Goal: Task Accomplishment & Management: Complete application form

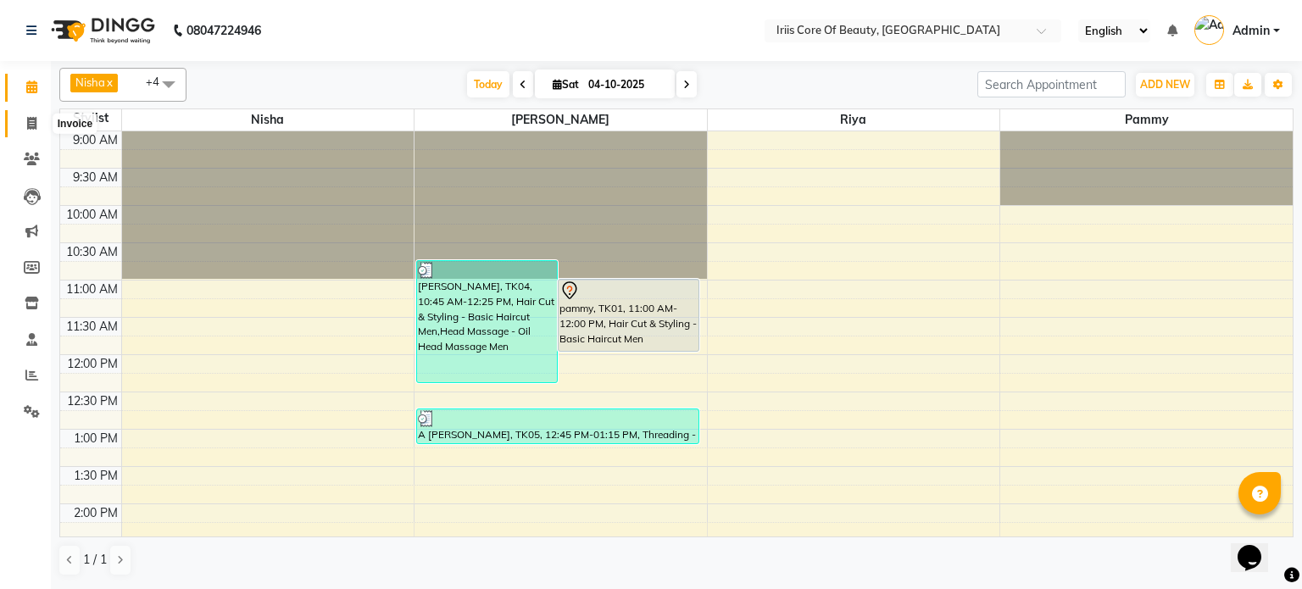
click at [33, 123] on icon at bounding box center [31, 123] width 9 height 13
select select "service"
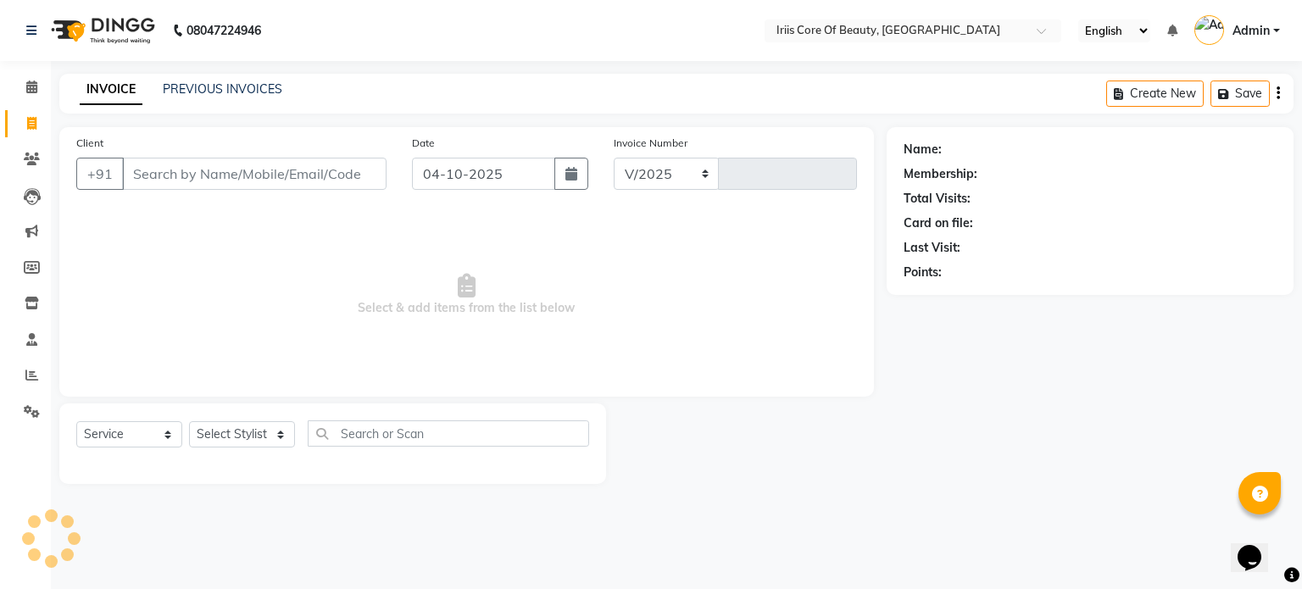
select select "43"
type input "1145"
click at [242, 429] on select "Select Stylist Nisha pammy [PERSON_NAME] [PERSON_NAME]" at bounding box center [242, 434] width 106 height 26
select select "17268"
click at [189, 421] on select "Select Stylist Nisha pammy [PERSON_NAME] [PERSON_NAME]" at bounding box center [242, 434] width 106 height 26
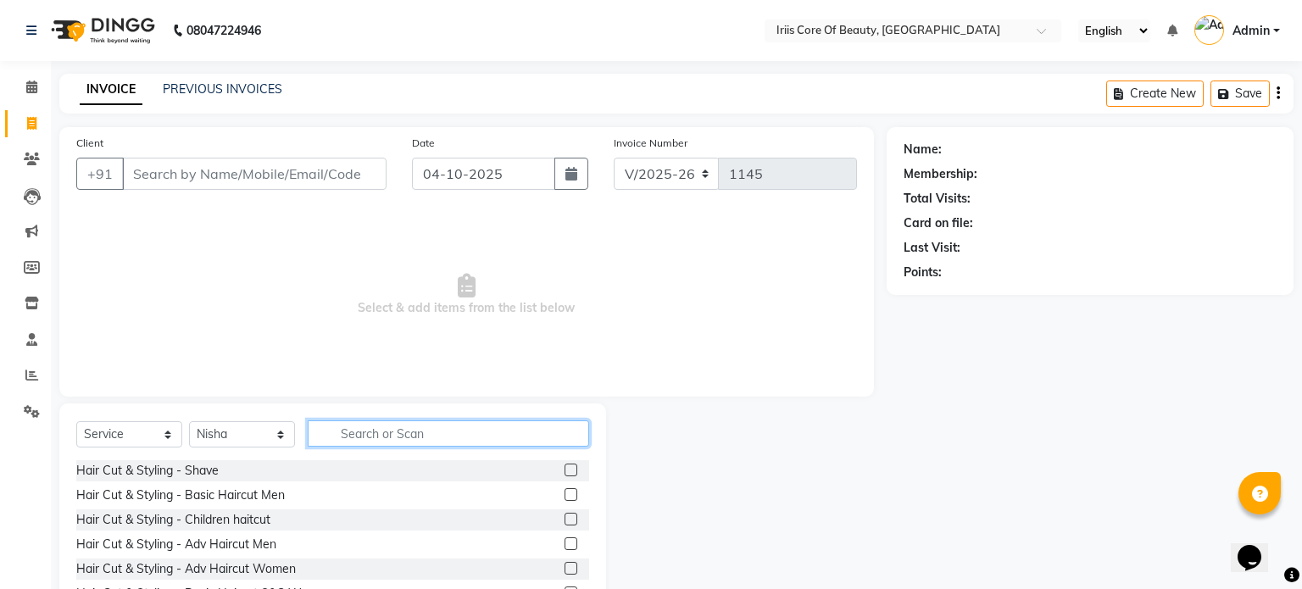
click at [370, 435] on input "text" at bounding box center [448, 433] width 281 height 26
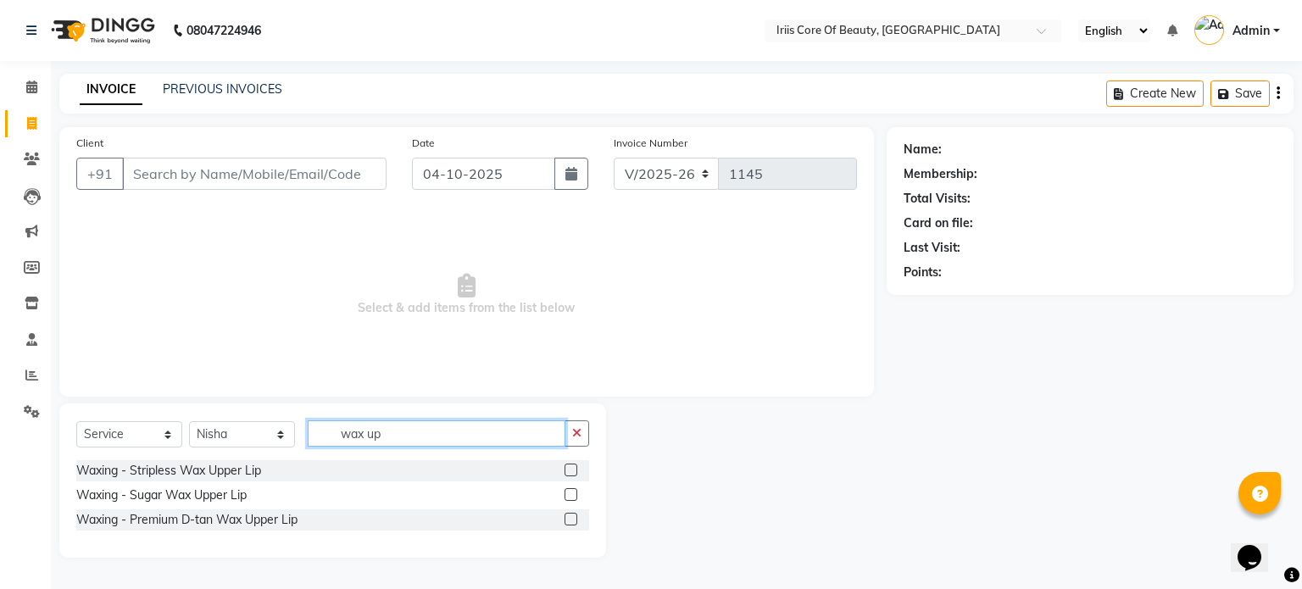
type input "wax up"
click at [575, 519] on label at bounding box center [570, 519] width 13 height 13
click at [575, 519] on input "checkbox" at bounding box center [569, 519] width 11 height 11
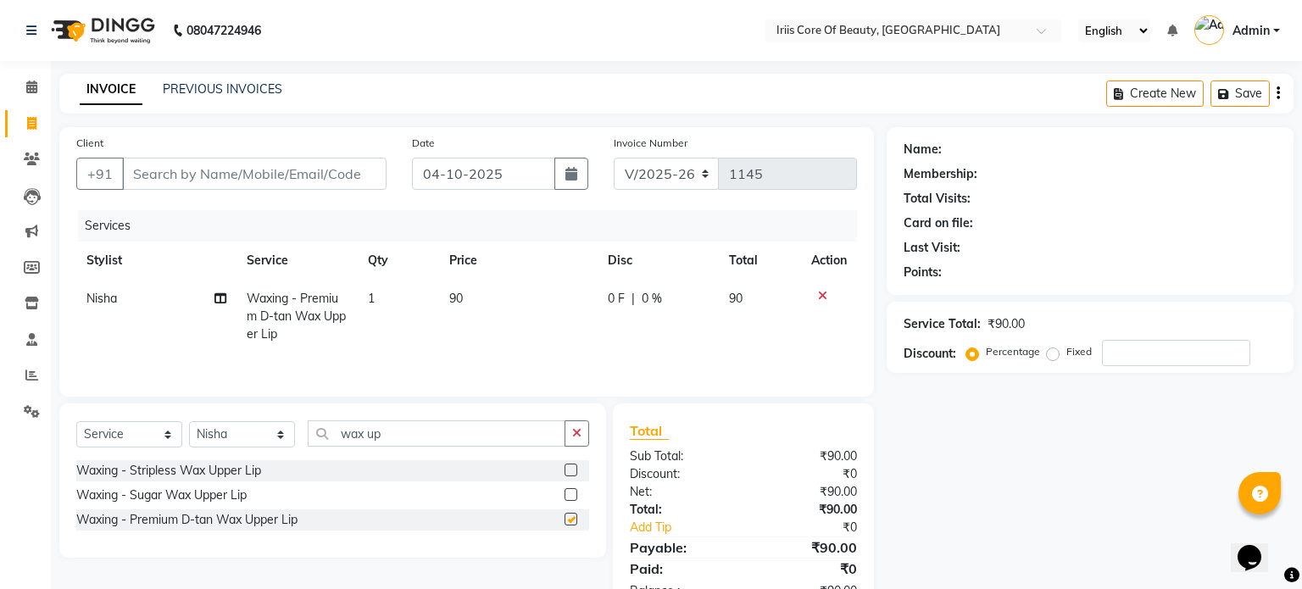
checkbox input "false"
click at [399, 437] on input "wax up" at bounding box center [437, 433] width 258 height 26
type input "wax sid"
click at [568, 519] on label at bounding box center [570, 519] width 13 height 13
click at [568, 519] on input "checkbox" at bounding box center [569, 519] width 11 height 11
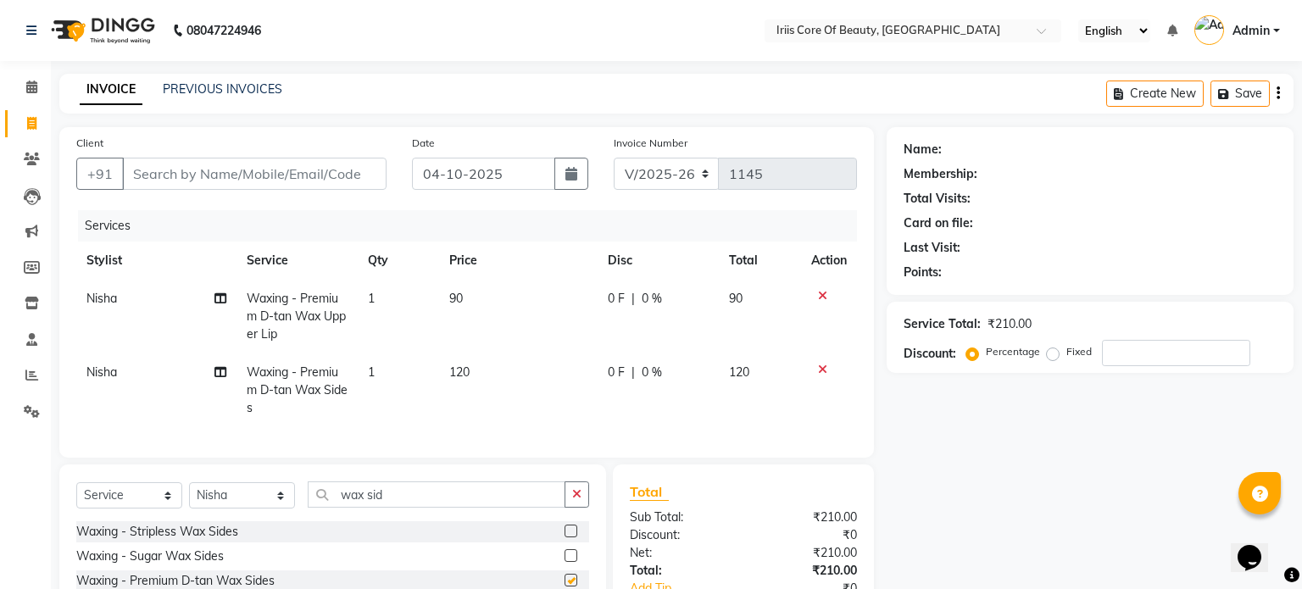
checkbox input "false"
click at [404, 491] on input "wax sid" at bounding box center [437, 494] width 258 height 26
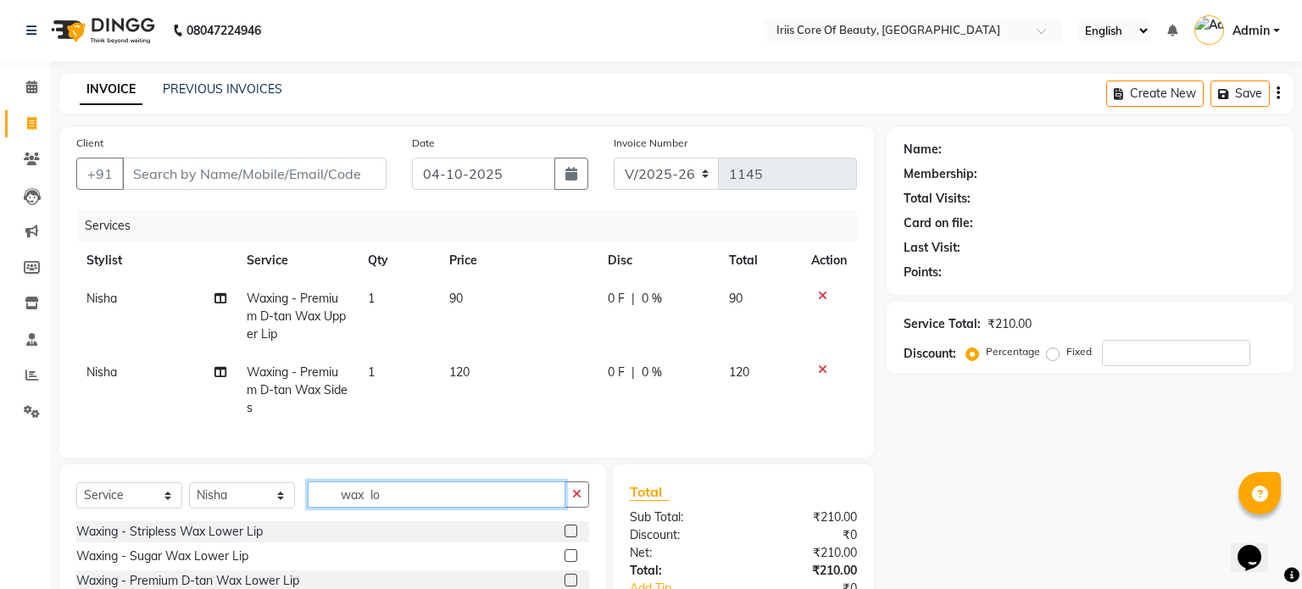
type input "wax lo"
click at [571, 585] on label at bounding box center [570, 580] width 13 height 13
click at [571, 585] on input "checkbox" at bounding box center [569, 580] width 11 height 11
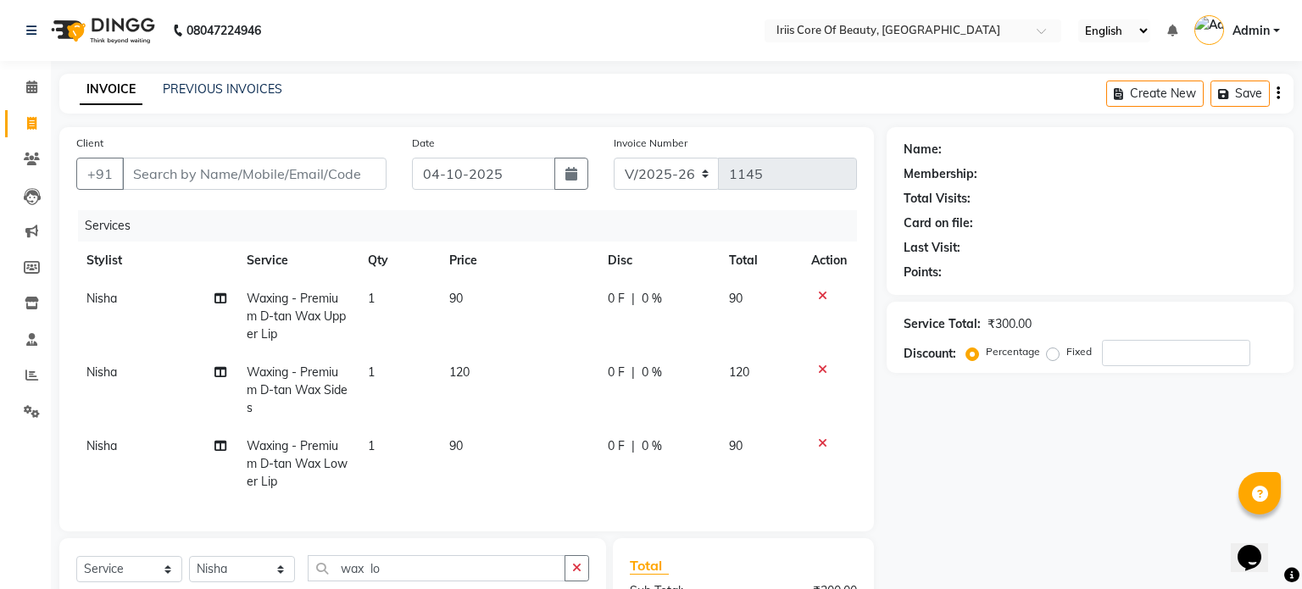
checkbox input "false"
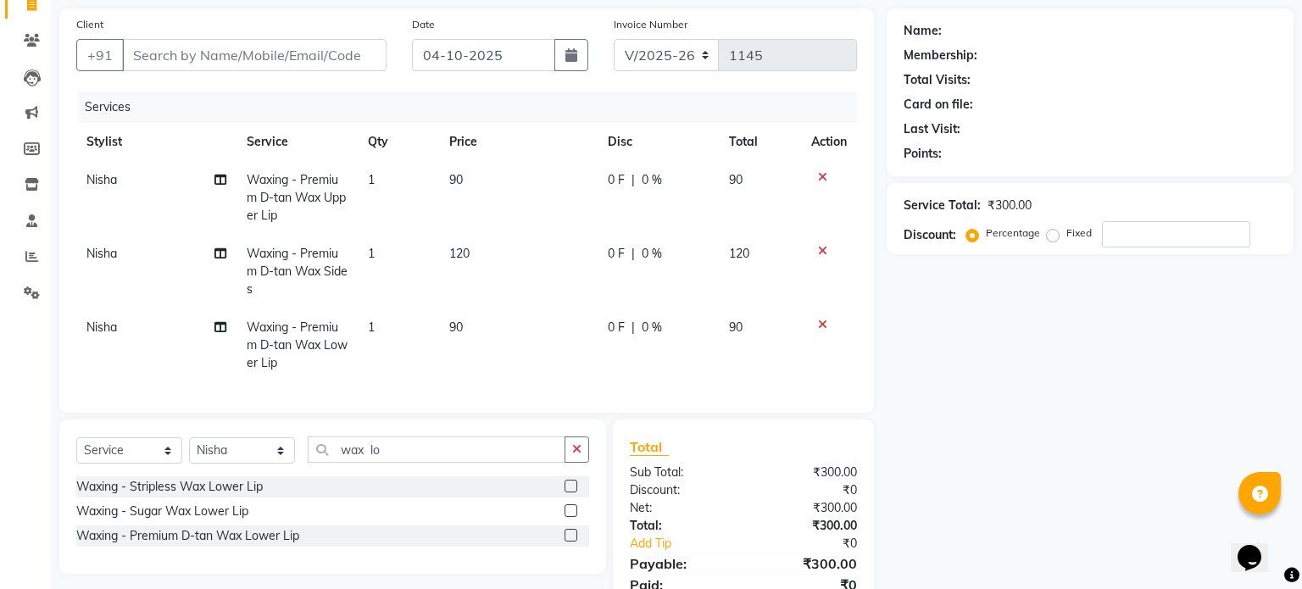
scroll to position [149, 0]
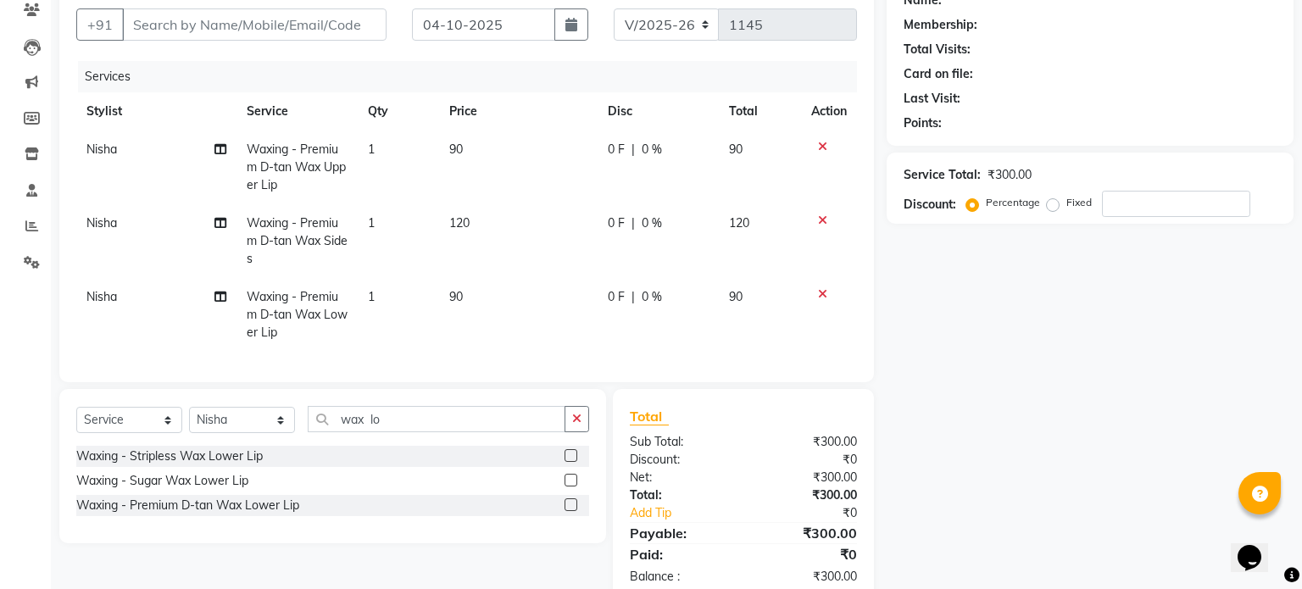
click at [408, 404] on div "Select Service Product Membership Package Voucher Prepaid Gift Card Select Styl…" at bounding box center [332, 466] width 547 height 154
click at [406, 414] on input "wax lo" at bounding box center [437, 419] width 258 height 26
type input "wax chi"
click at [575, 505] on label at bounding box center [570, 504] width 13 height 13
click at [575, 505] on input "checkbox" at bounding box center [569, 505] width 11 height 11
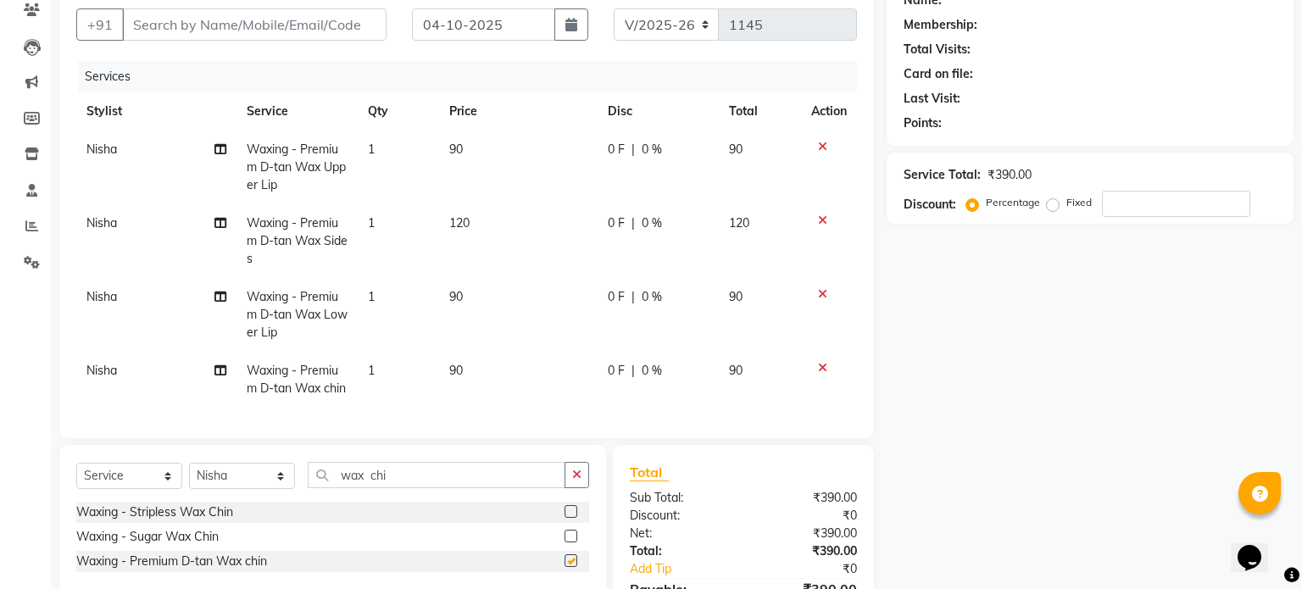
checkbox input "false"
click at [507, 308] on td "90" at bounding box center [518, 315] width 159 height 74
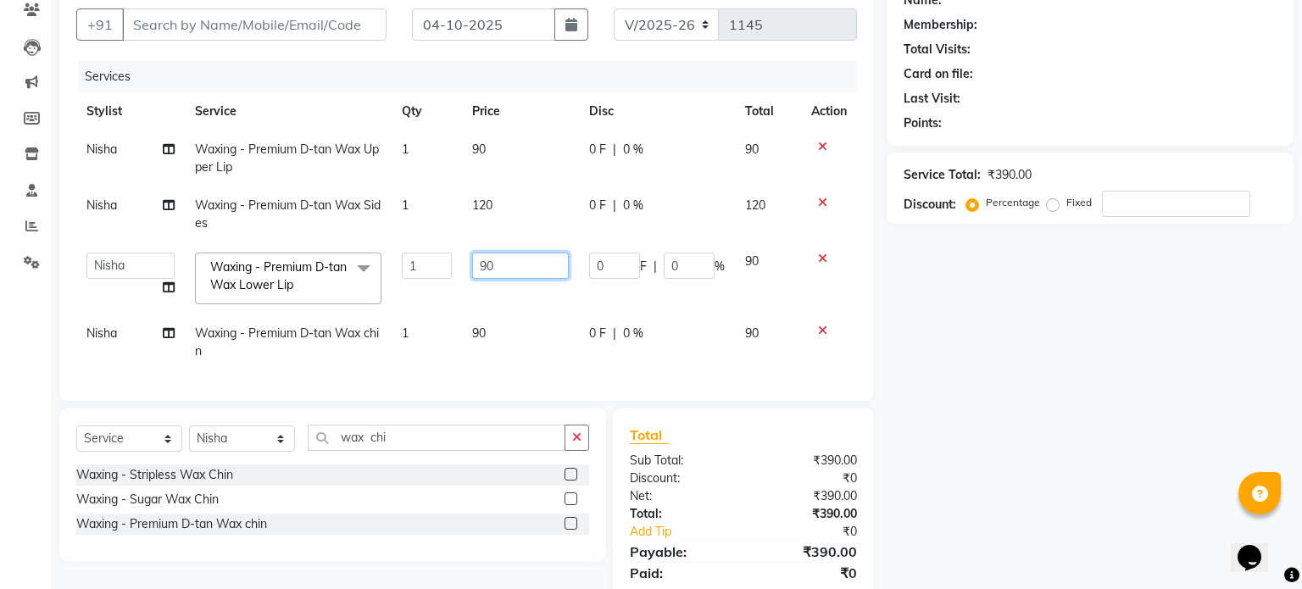
click at [516, 265] on input "90" at bounding box center [520, 266] width 97 height 26
type input "9"
type input "100"
click at [501, 346] on tbody "Nisha Waxing - Premium D-tan Wax Upper Lip 1 90 0 F | 0 % 90 Nisha Waxing - Pre…" at bounding box center [466, 251] width 780 height 240
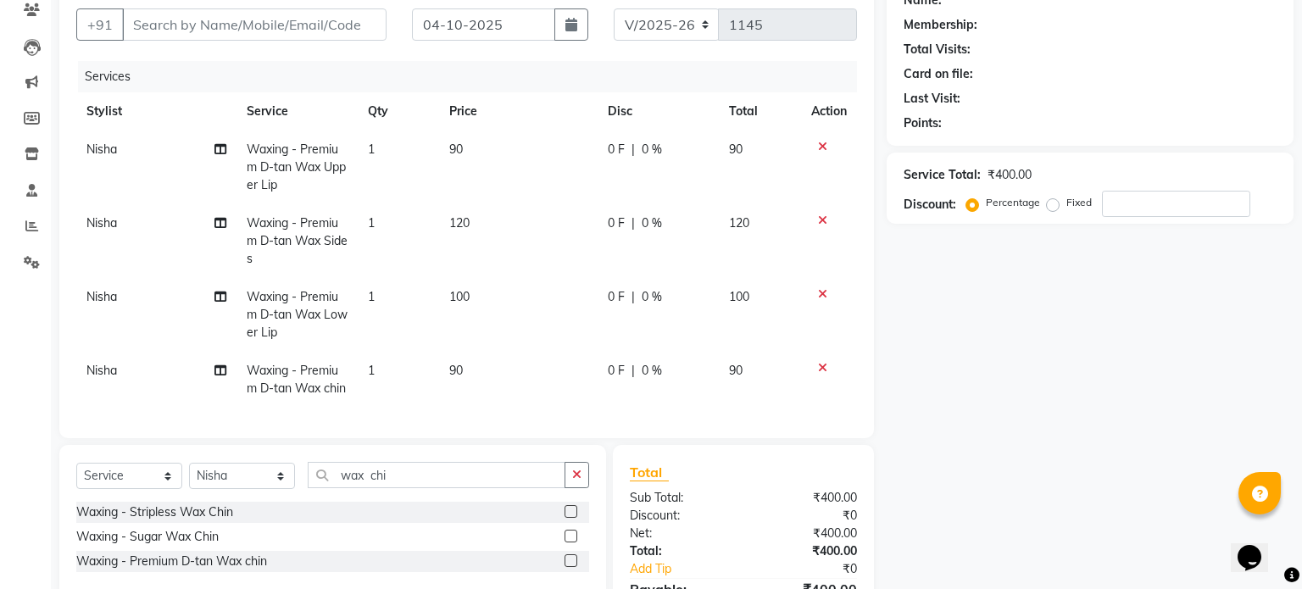
click at [484, 375] on td "90" at bounding box center [518, 380] width 159 height 56
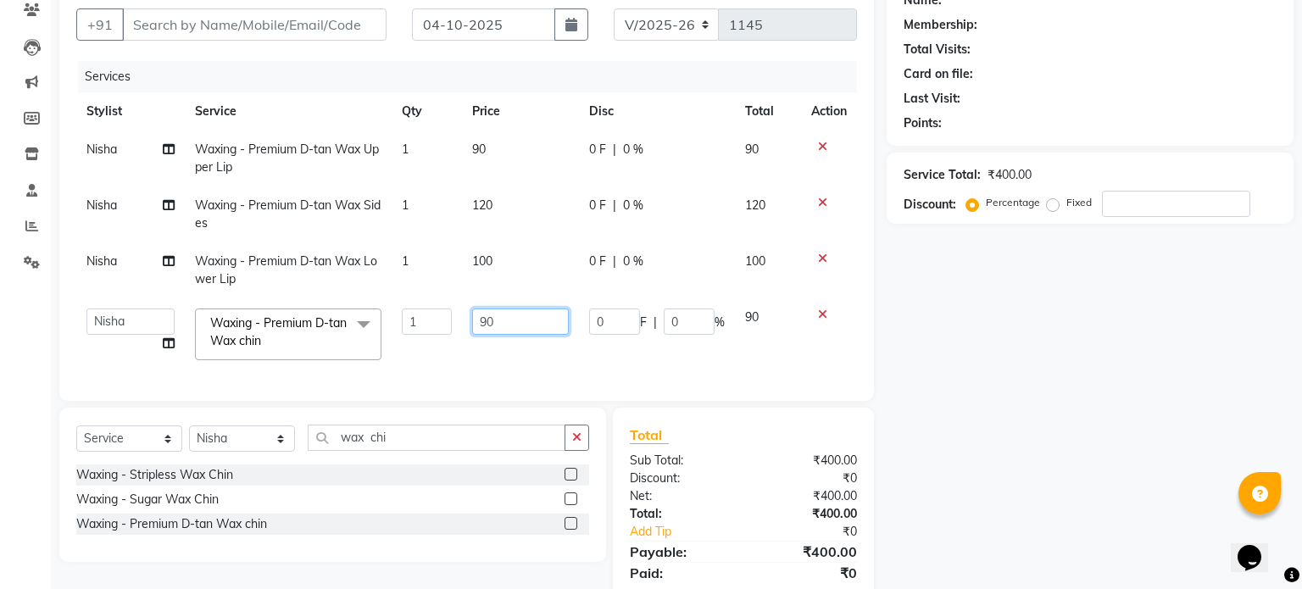
click at [512, 319] on input "90" at bounding box center [520, 321] width 97 height 26
type input "9"
type input "100"
click at [531, 149] on td "90" at bounding box center [520, 159] width 117 height 56
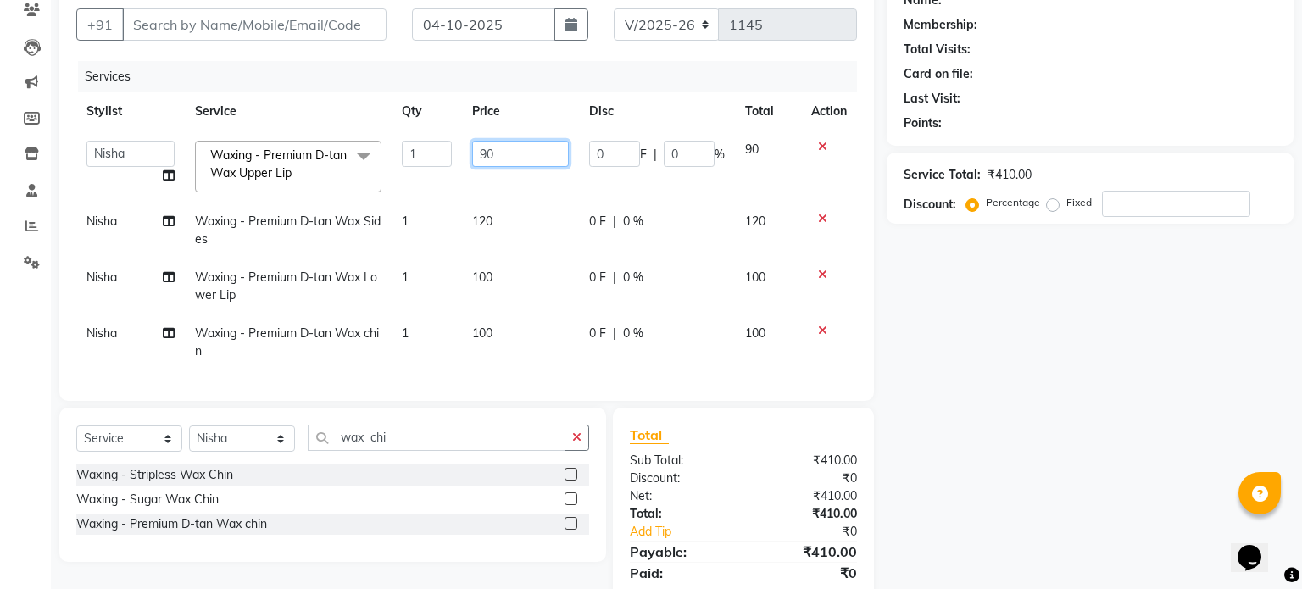
click at [520, 159] on input "90" at bounding box center [520, 154] width 97 height 26
type input "9"
type input "100"
click at [993, 364] on div "Name: Membership: Total Visits: Card on file: Last Visit: Points: Service Total…" at bounding box center [1095, 299] width 419 height 643
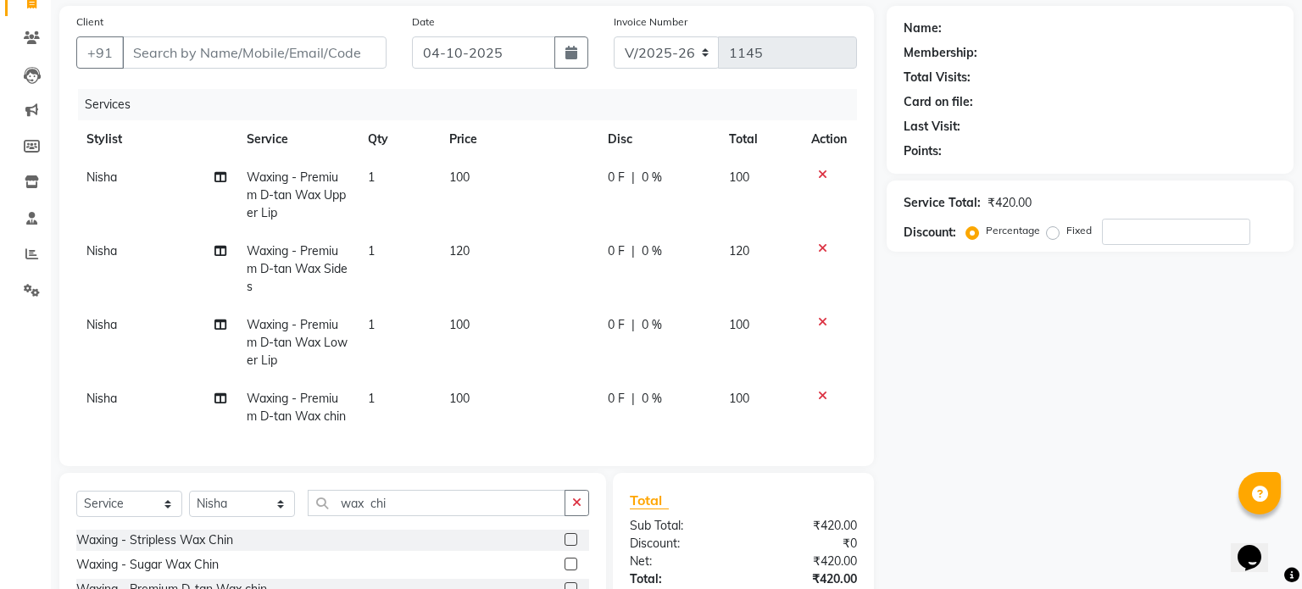
scroll to position [124, 0]
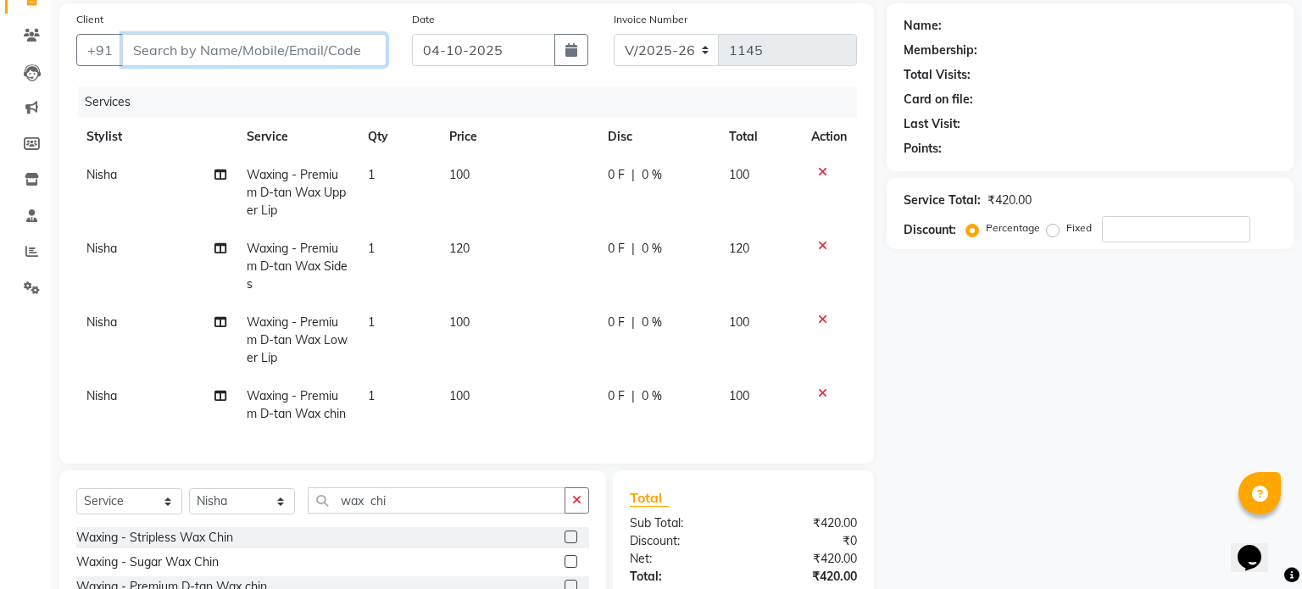
click at [305, 55] on input "Client" at bounding box center [254, 50] width 264 height 32
type input "9"
type input "0"
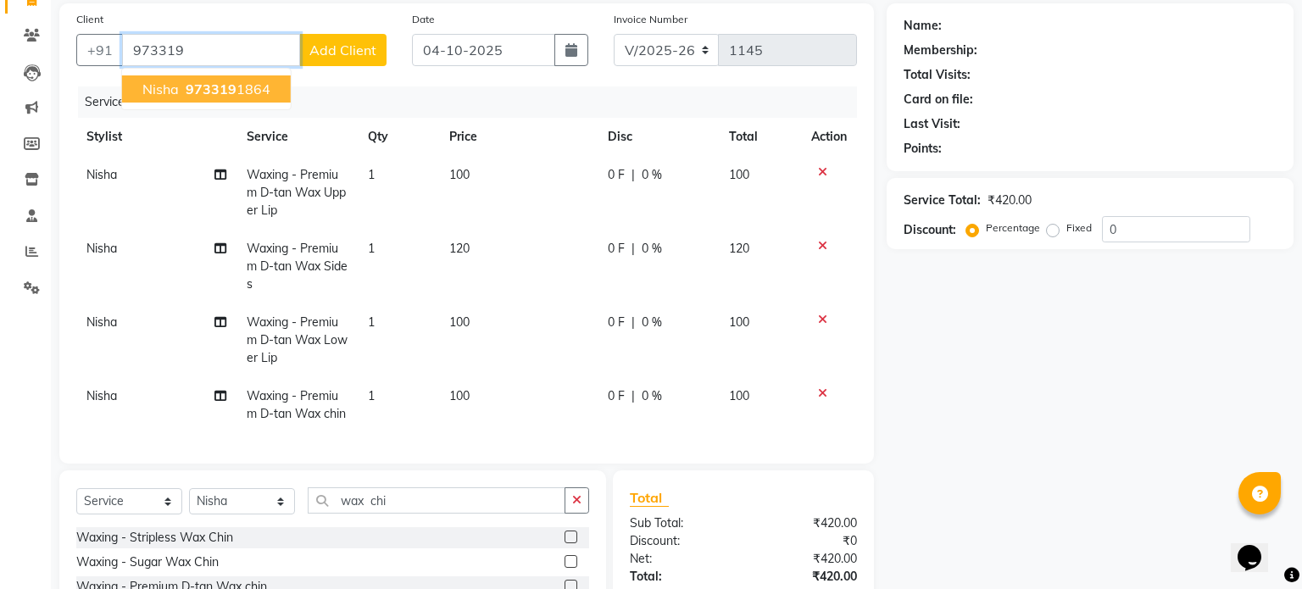
click at [243, 85] on ngb-highlight "973319 1864" at bounding box center [226, 89] width 88 height 17
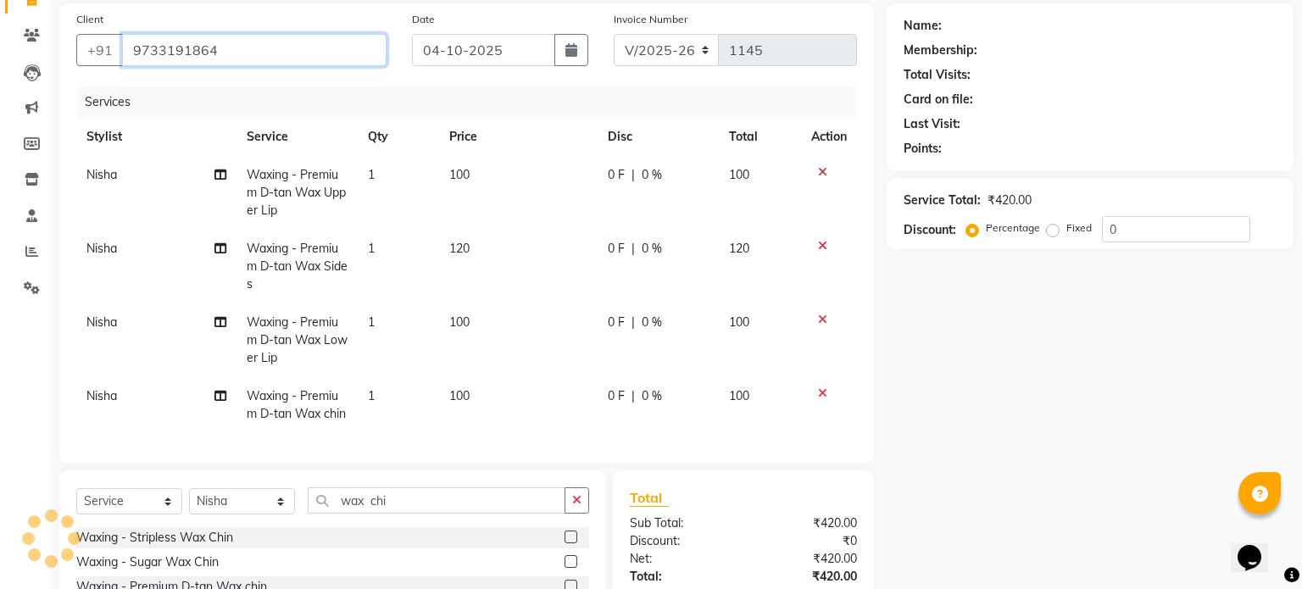
type input "9733191864"
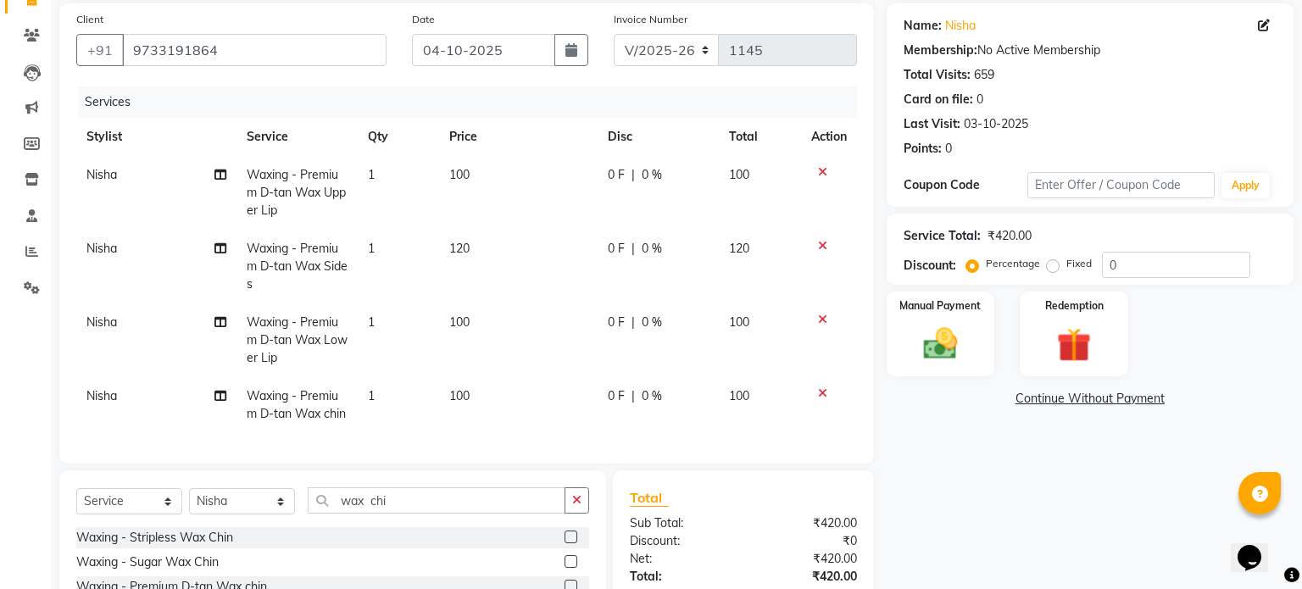
scroll to position [206, 0]
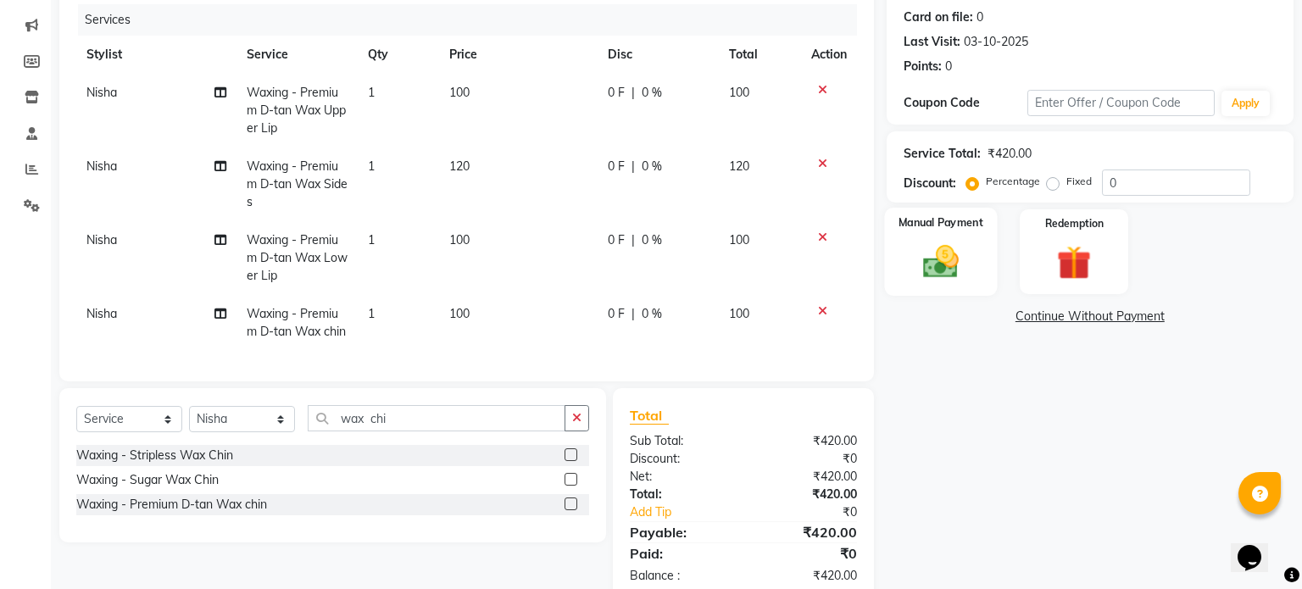
click at [954, 258] on img at bounding box center [940, 262] width 58 height 41
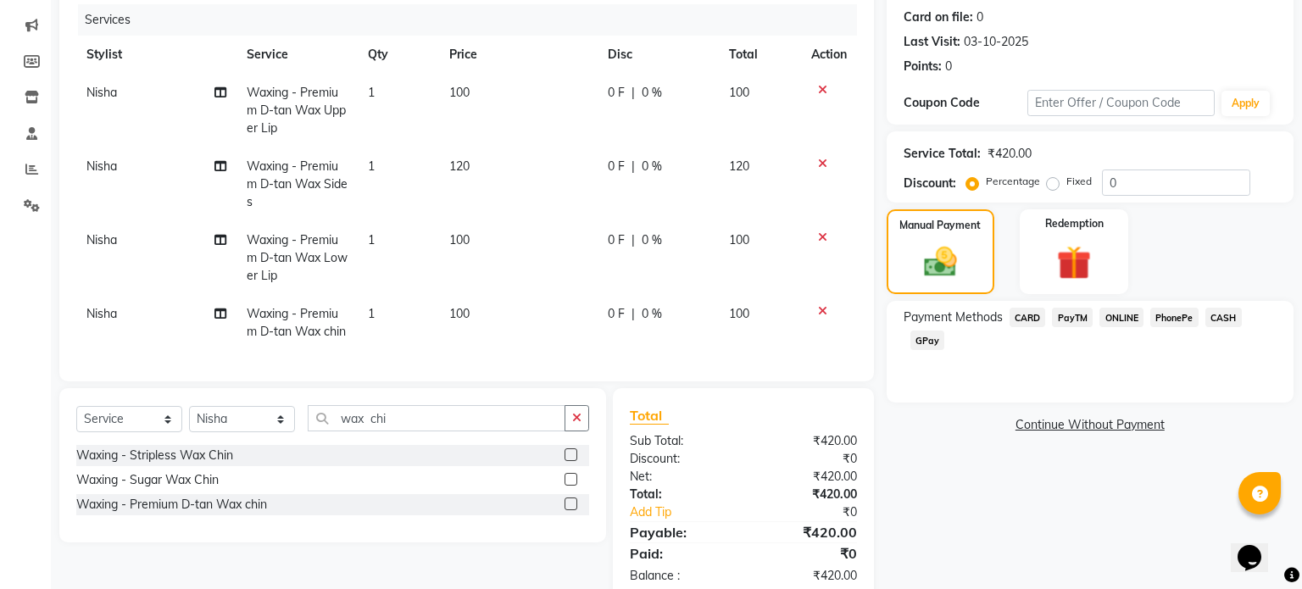
click at [1227, 315] on span "CASH" at bounding box center [1223, 317] width 36 height 19
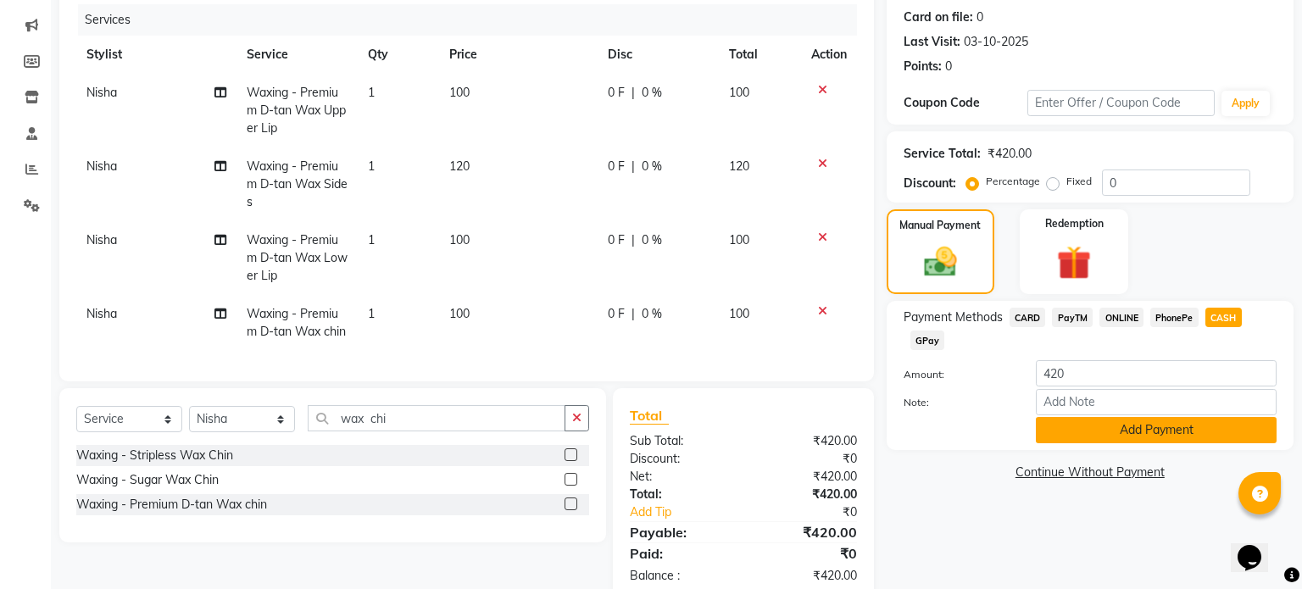
click at [1124, 427] on button "Add Payment" at bounding box center [1156, 430] width 241 height 26
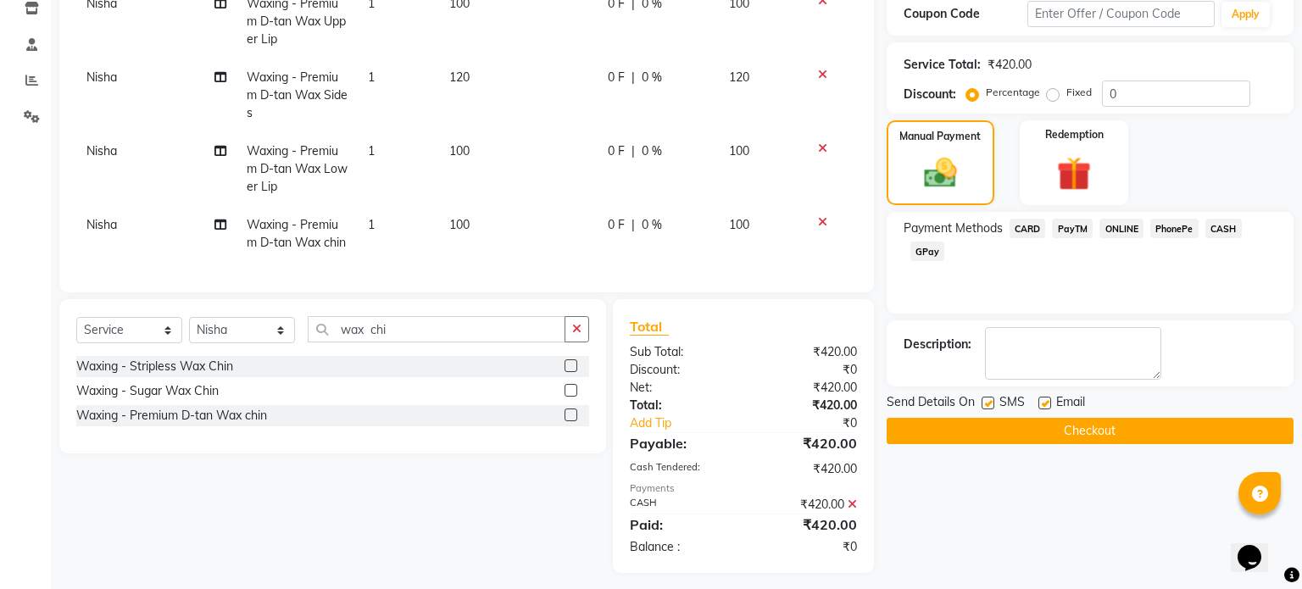
scroll to position [297, 0]
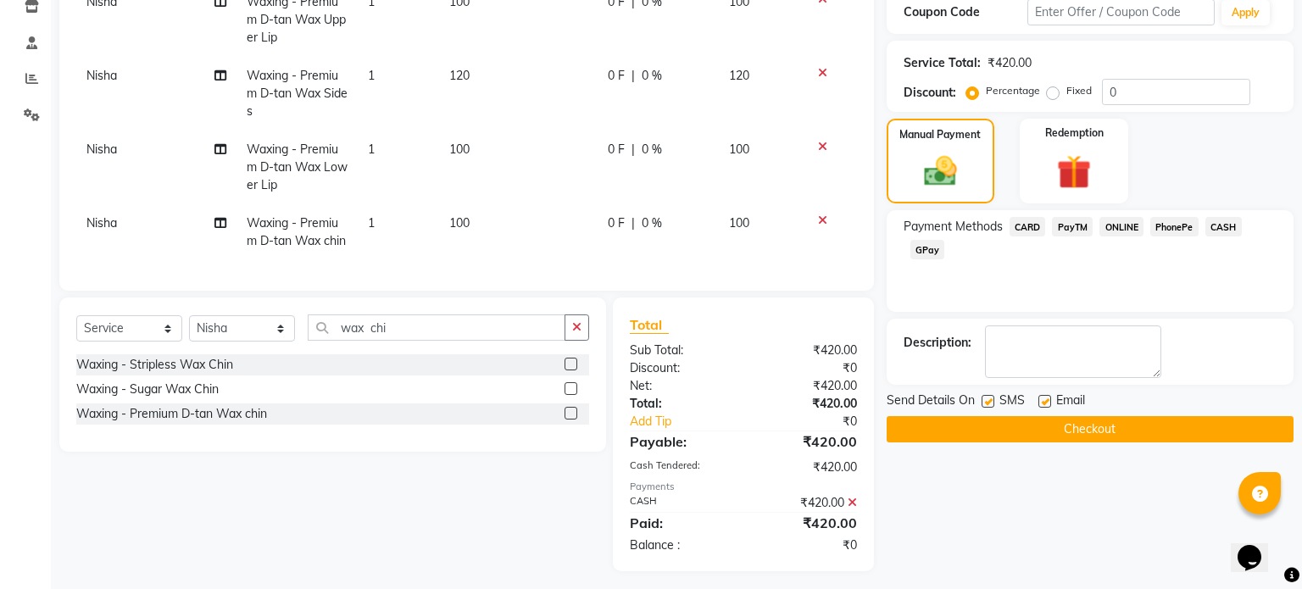
click at [1093, 424] on button "Checkout" at bounding box center [1089, 429] width 407 height 26
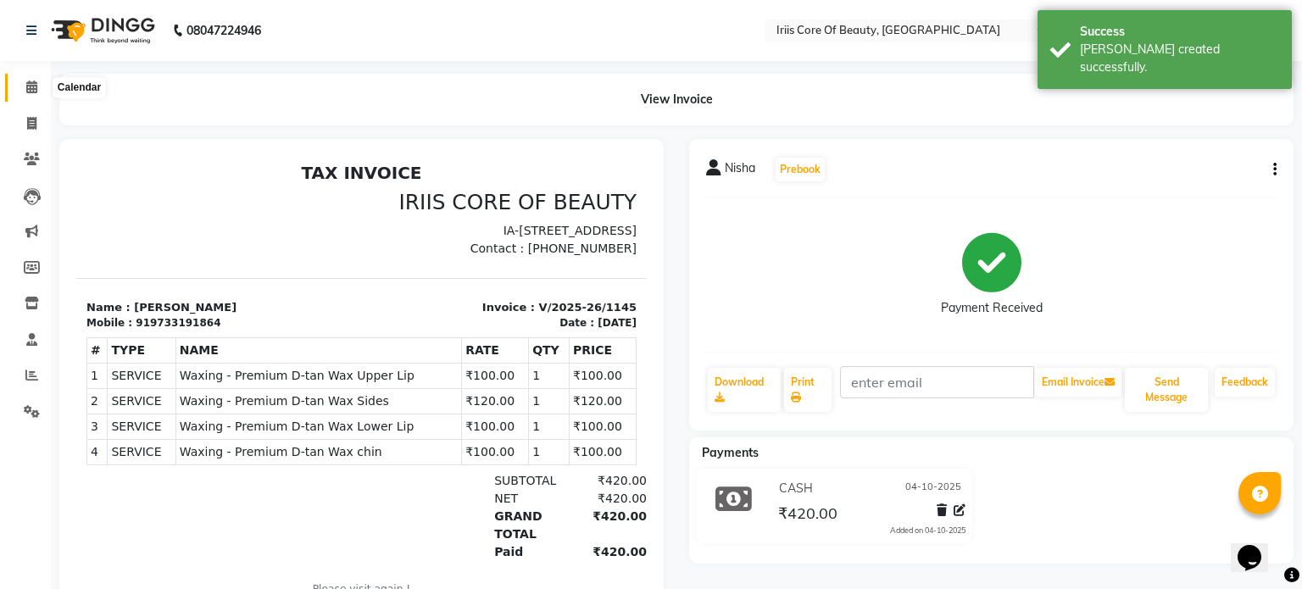
click at [26, 86] on icon at bounding box center [31, 87] width 11 height 13
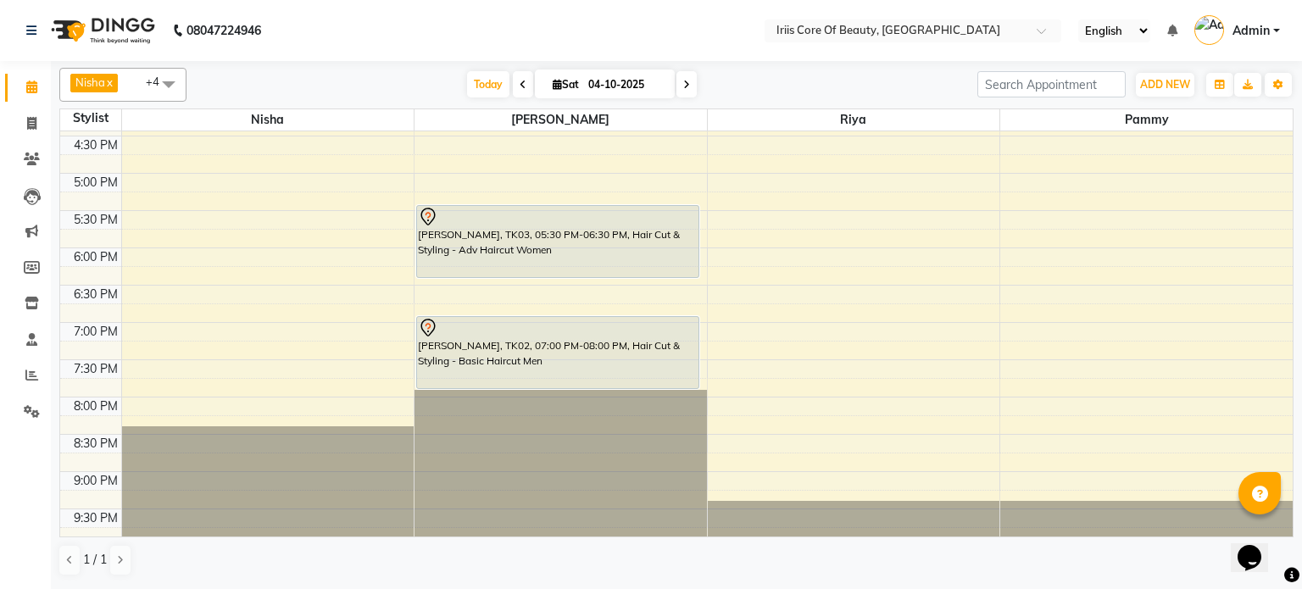
scroll to position [354, 0]
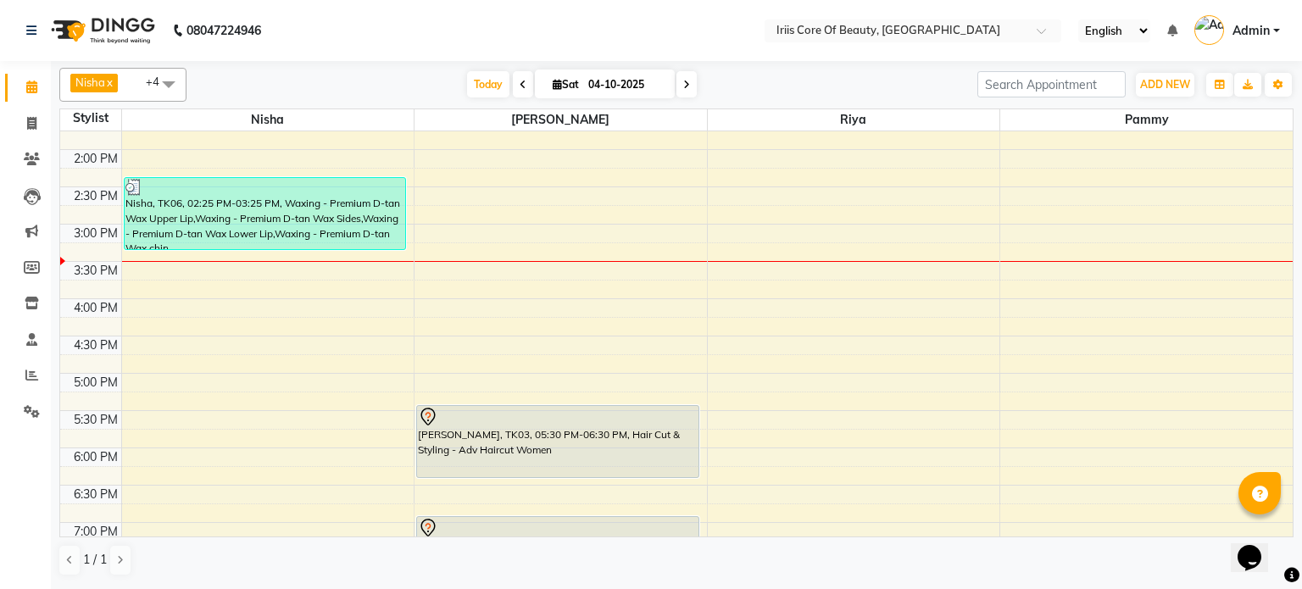
click at [690, 83] on span at bounding box center [686, 84] width 20 height 26
type input "05-10-2025"
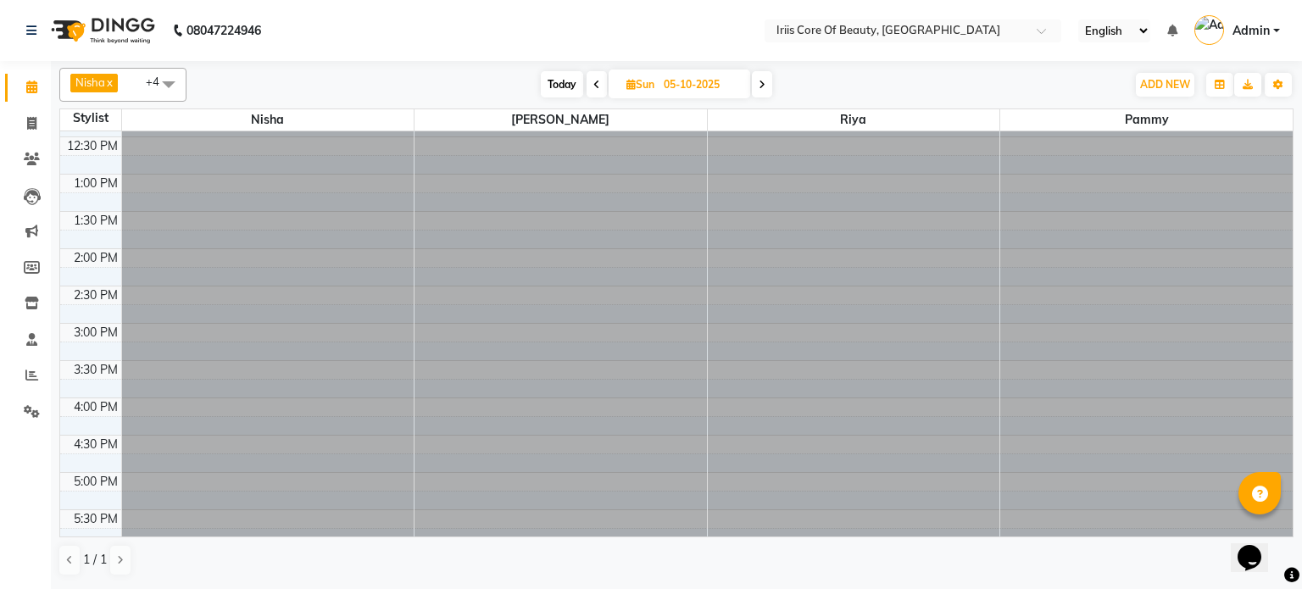
scroll to position [0, 0]
click at [35, 92] on icon at bounding box center [31, 87] width 11 height 13
click at [31, 124] on icon at bounding box center [31, 123] width 9 height 13
select select "service"
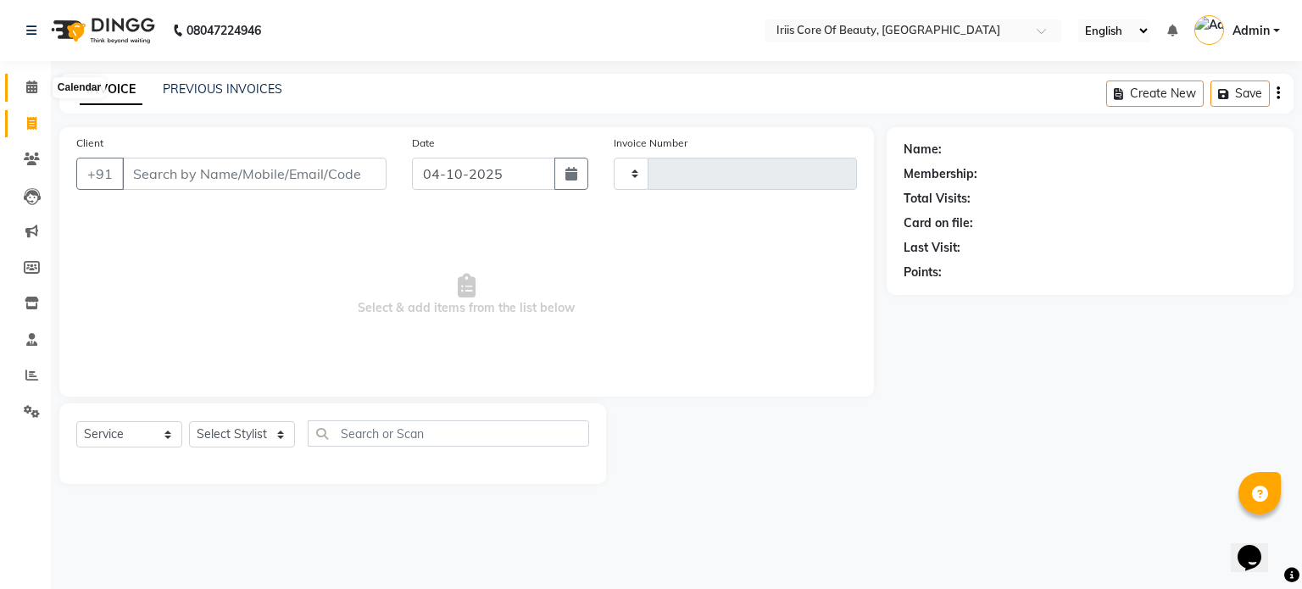
click at [31, 83] on icon at bounding box center [31, 87] width 11 height 13
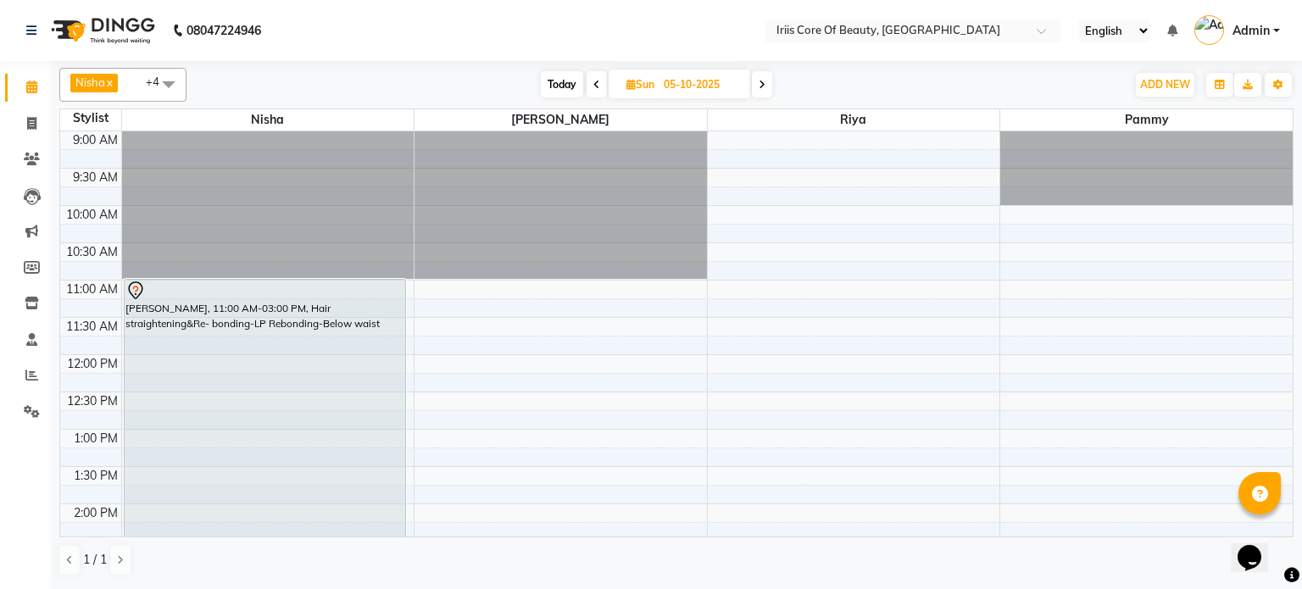
click at [597, 77] on span at bounding box center [596, 84] width 20 height 26
type input "04-10-2025"
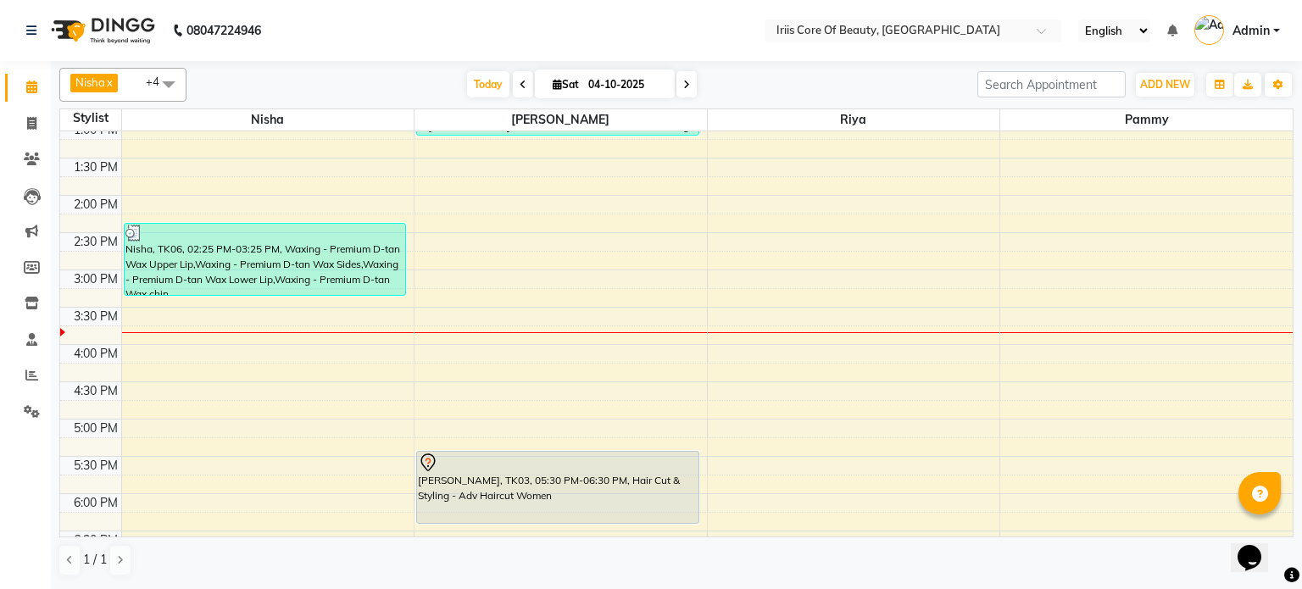
scroll to position [308, 0]
click at [35, 126] on icon at bounding box center [31, 123] width 9 height 13
select select "service"
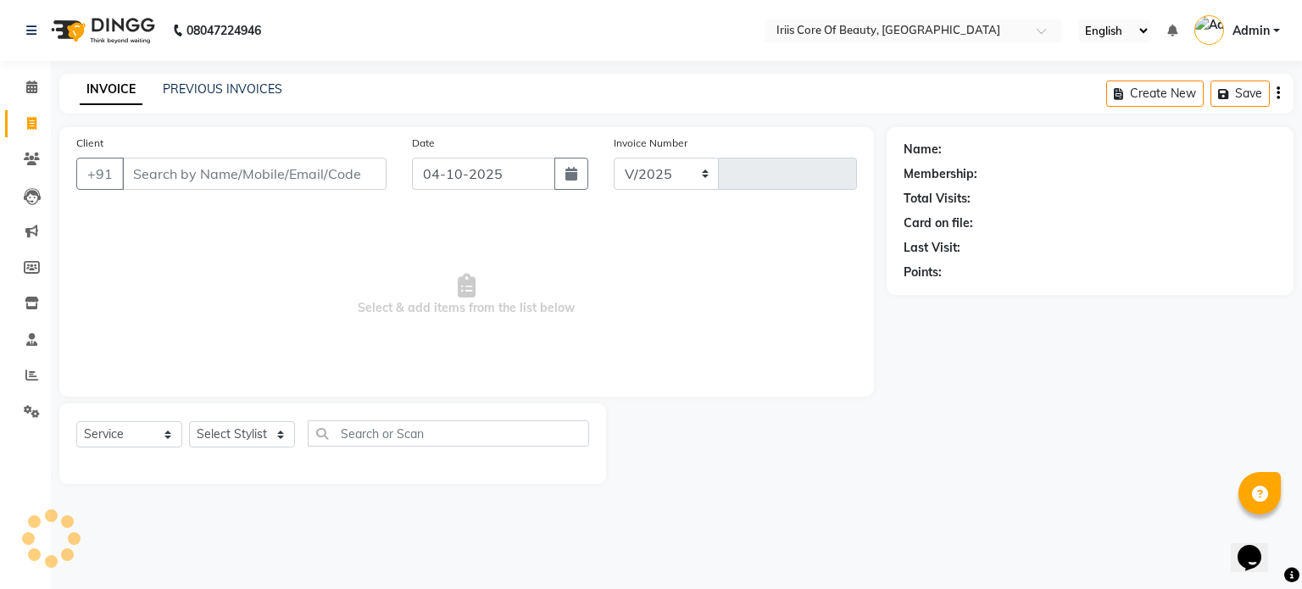
select select "43"
type input "1146"
click at [248, 437] on select "Select Stylist" at bounding box center [242, 434] width 106 height 26
click at [239, 436] on select "Select Stylist Nisha pammy [PERSON_NAME] [PERSON_NAME]" at bounding box center [242, 434] width 106 height 26
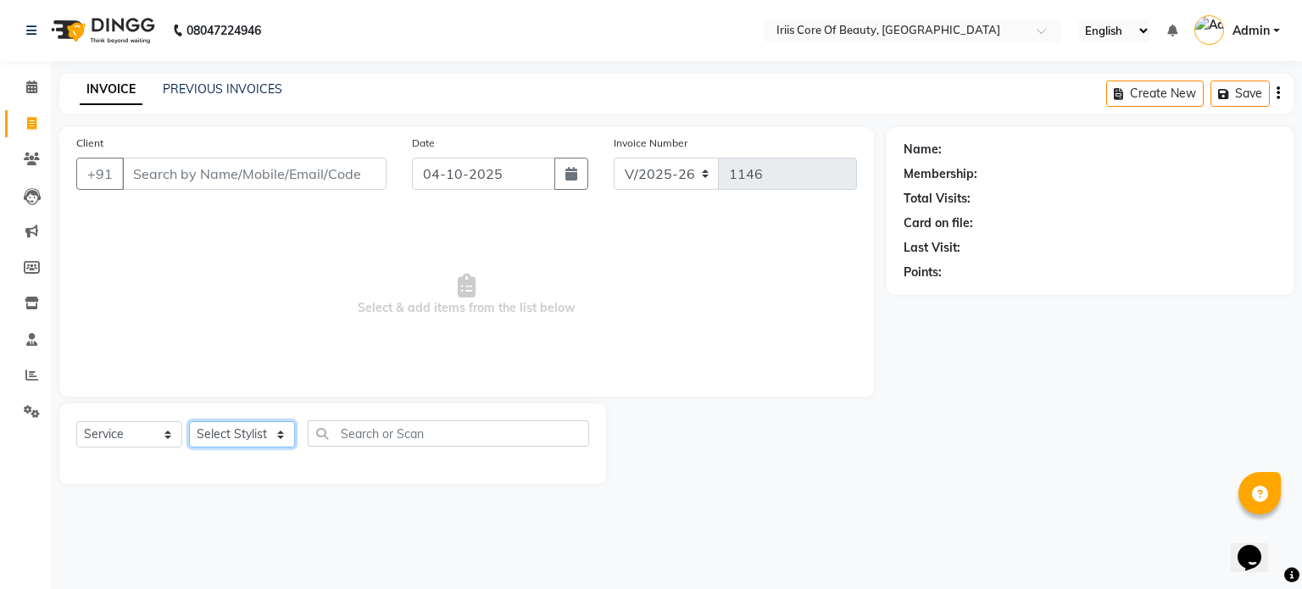
select select "17268"
click at [189, 421] on select "Select Stylist Nisha pammy [PERSON_NAME] [PERSON_NAME]" at bounding box center [242, 434] width 106 height 26
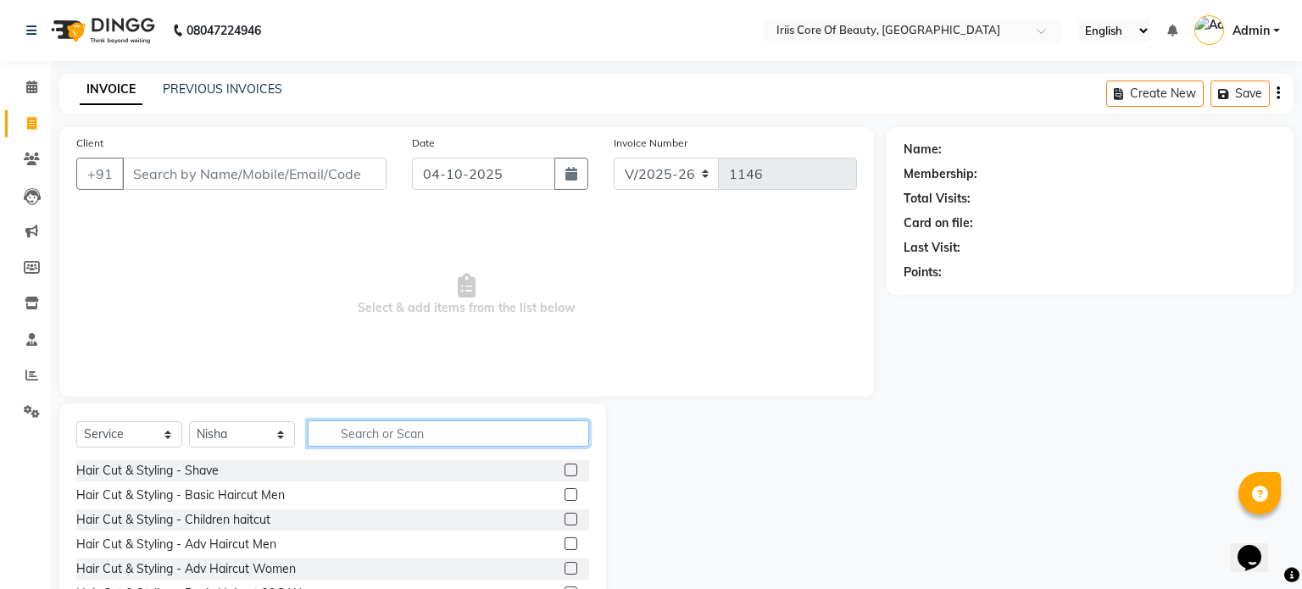
click at [354, 424] on input "text" at bounding box center [448, 433] width 281 height 26
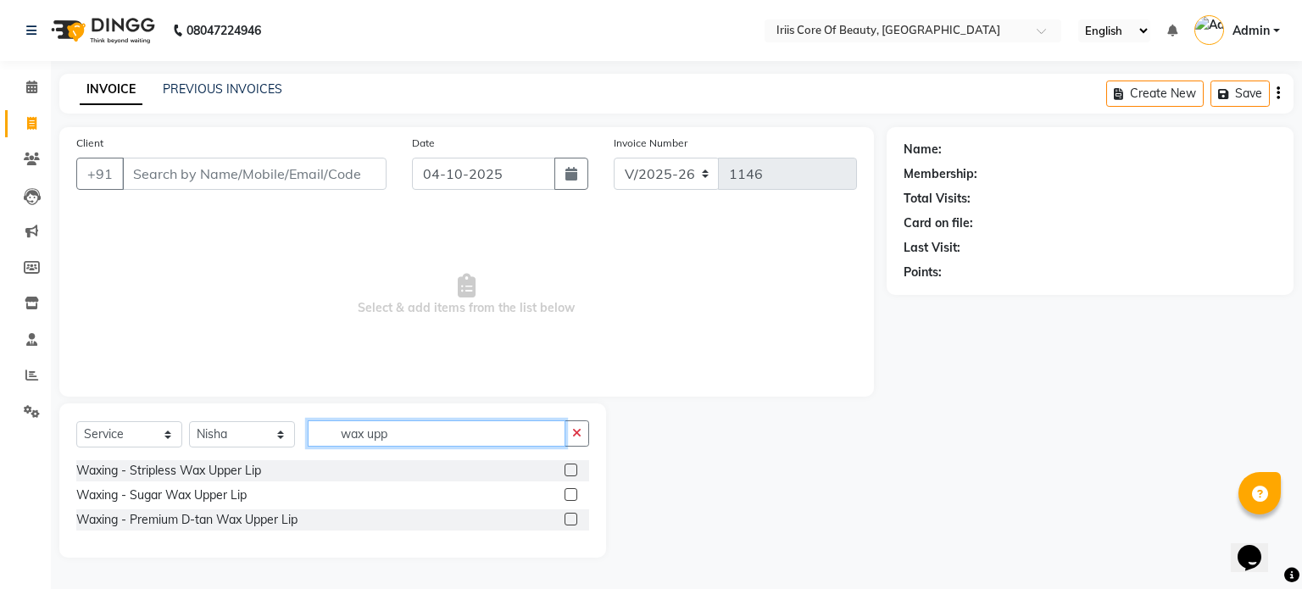
type input "wax upp"
click at [569, 517] on label at bounding box center [570, 519] width 13 height 13
click at [569, 517] on input "checkbox" at bounding box center [569, 519] width 11 height 11
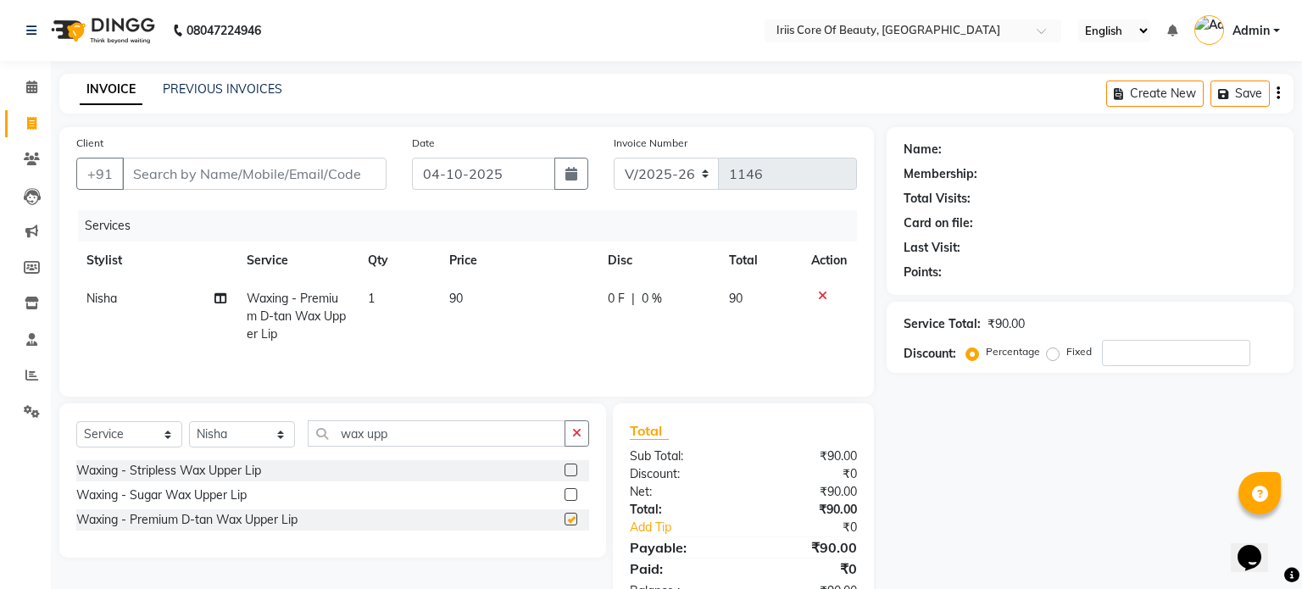
checkbox input "false"
click at [823, 293] on icon at bounding box center [822, 296] width 9 height 12
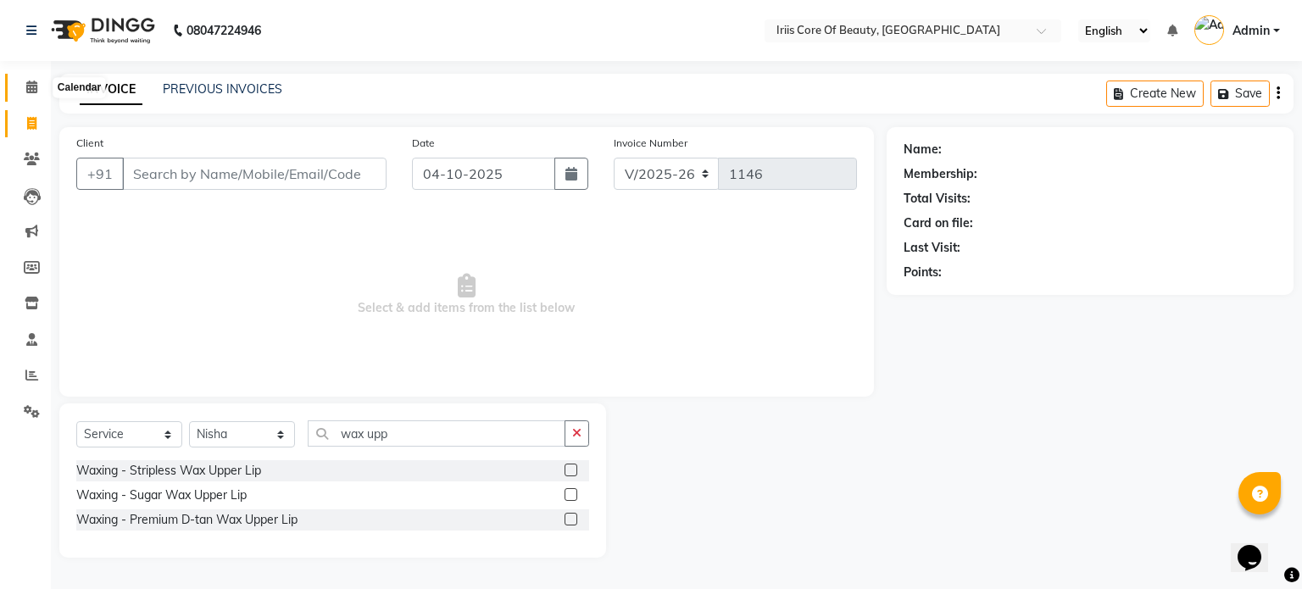
click at [32, 89] on icon at bounding box center [31, 87] width 11 height 13
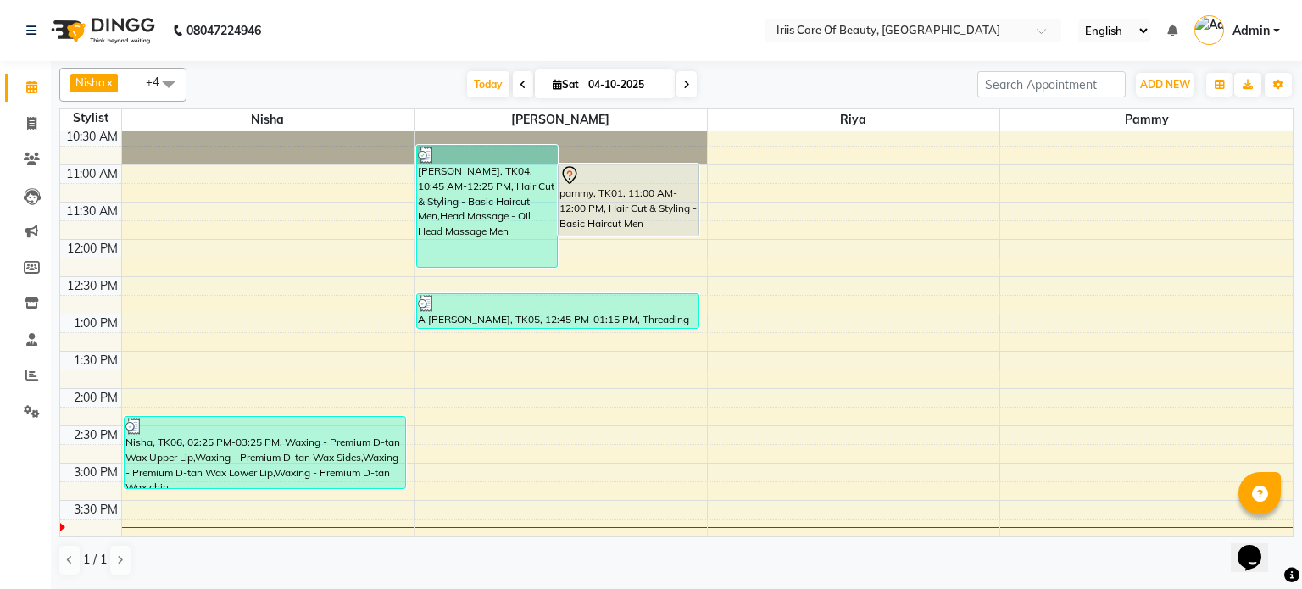
scroll to position [109, 0]
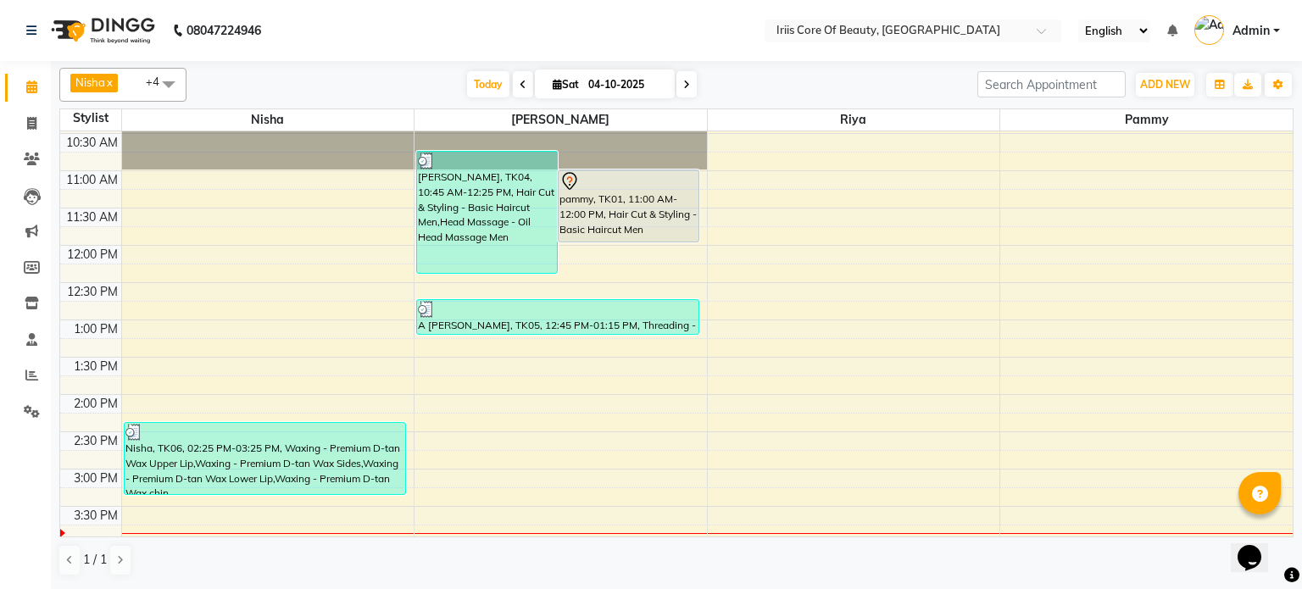
click at [680, 78] on span at bounding box center [686, 84] width 20 height 26
type input "05-10-2025"
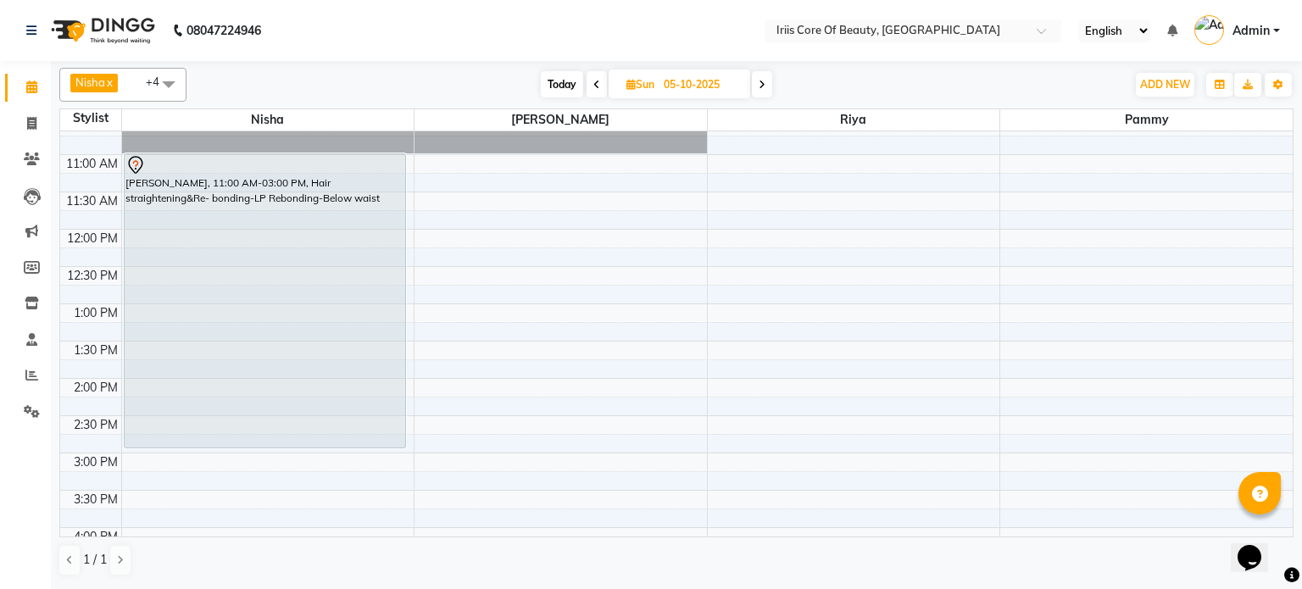
scroll to position [136, 0]
